Goal: Check status: Check status

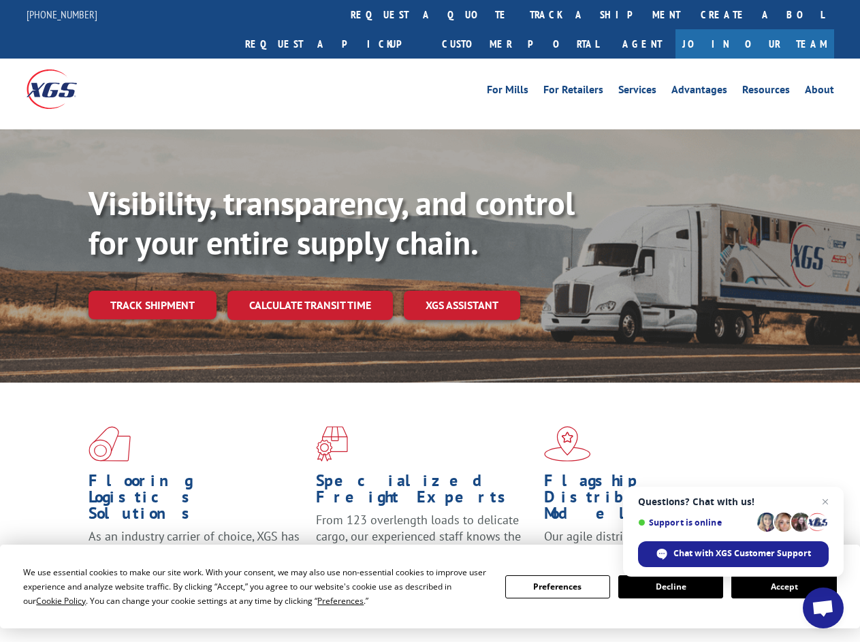
click at [430, 321] on div "Visibility, transparency, and control for your entire supply chain. Track shipm…" at bounding box center [475, 279] width 772 height 190
click at [48, 601] on span "Cookie Policy" at bounding box center [61, 601] width 50 height 12
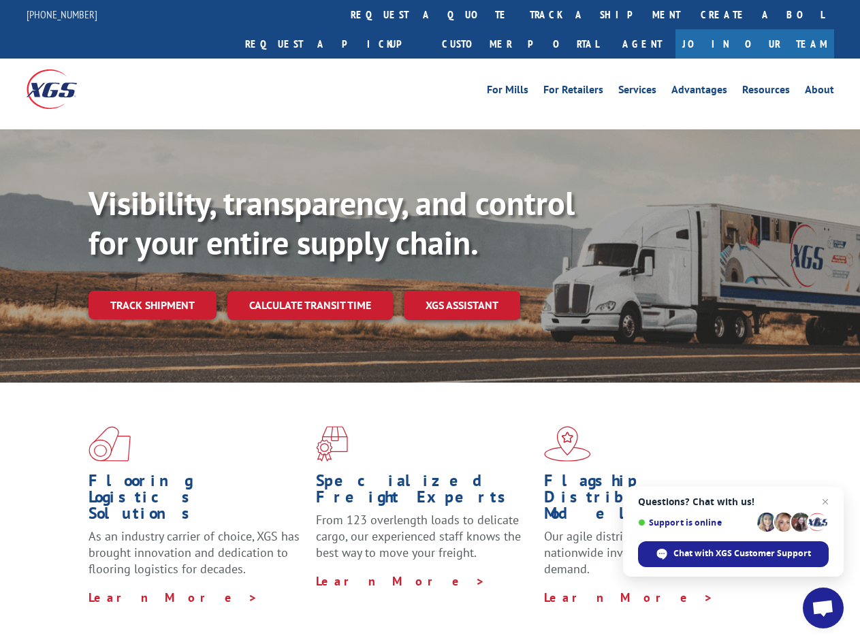
click at [328, 601] on div "Flooring Logistics Solutions As an industry carrier of choice, XGS has brought …" at bounding box center [430, 520] width 860 height 274
click at [558, 587] on div "Flooring Logistics Solutions As an industry carrier of choice, XGS has brought …" at bounding box center [430, 516] width 860 height 266
click at [671, 587] on div "Flooring Logistics Solutions As an industry carrier of choice, XGS has brought …" at bounding box center [430, 516] width 860 height 266
click at [784, 587] on div "Flooring Logistics Solutions As an industry carrier of choice, XGS has brought …" at bounding box center [430, 516] width 860 height 266
click at [430, 321] on div "Visibility, transparency, and control for your entire supply chain. Track shipm…" at bounding box center [475, 279] width 772 height 190
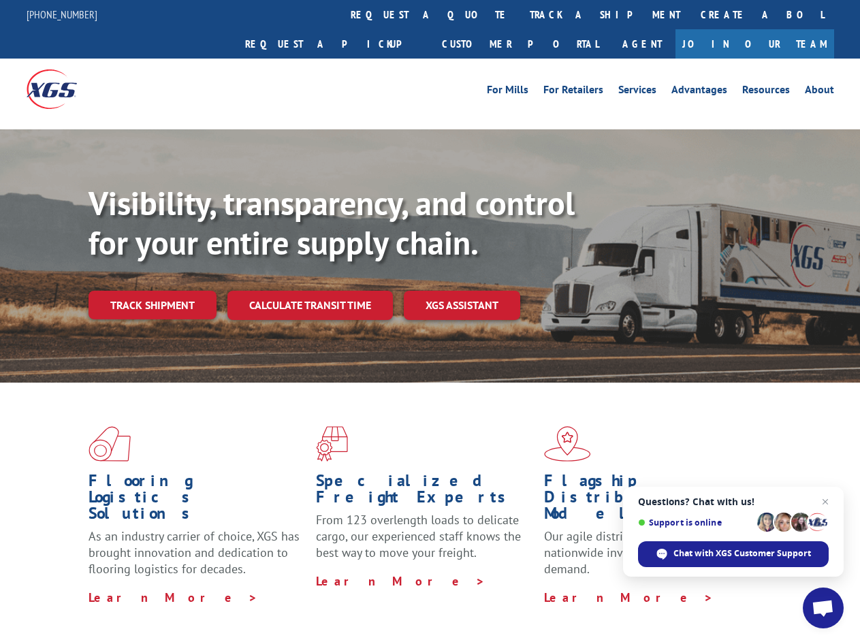
click at [520, 14] on link "track a shipment" at bounding box center [605, 14] width 171 height 29
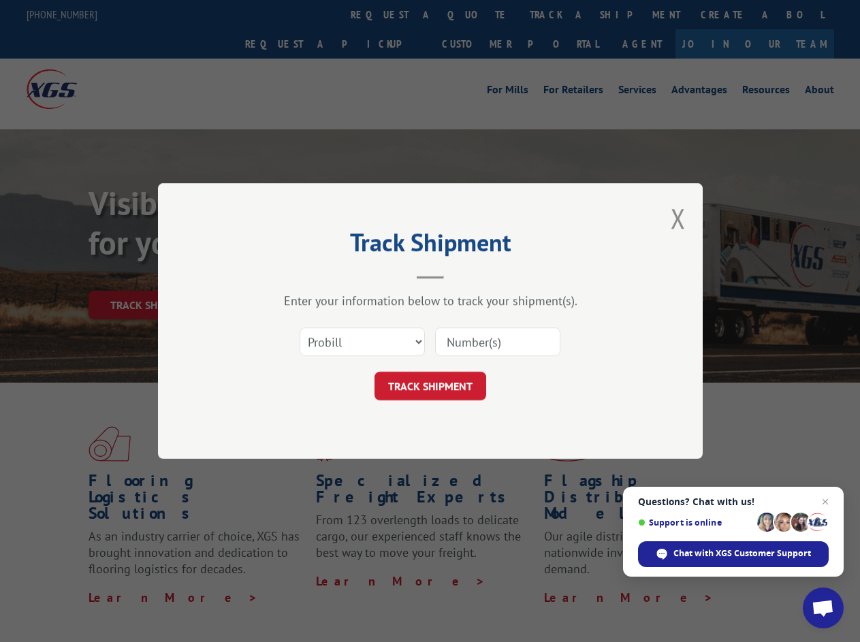
click at [475, 14] on div "Track Shipment Enter your information below to track your shipment(s). Select c…" at bounding box center [430, 321] width 860 height 642
click at [561, 14] on div "Track Shipment Enter your information below to track your shipment(s). Select c…" at bounding box center [430, 321] width 860 height 642
